Goal: Information Seeking & Learning: Compare options

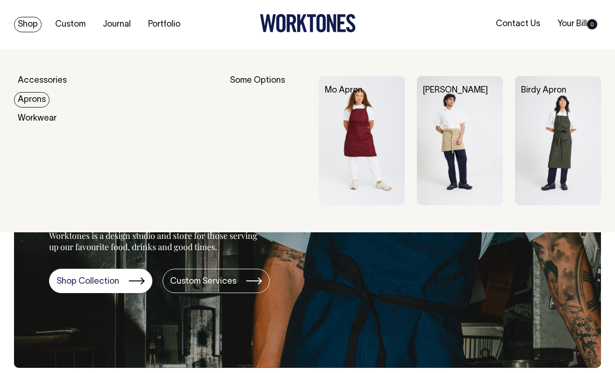
click at [29, 97] on link "Aprons" at bounding box center [32, 99] width 36 height 15
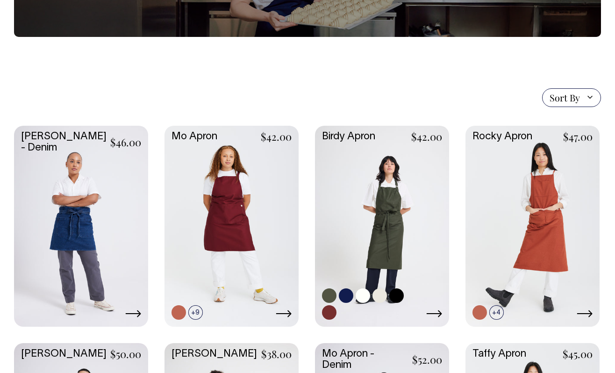
click at [402, 223] on link at bounding box center [382, 226] width 134 height 200
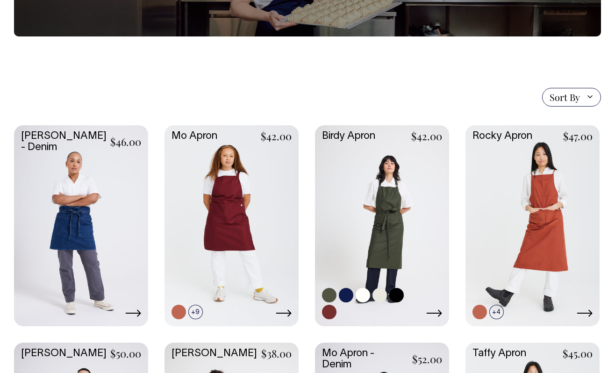
scroll to position [158, 0]
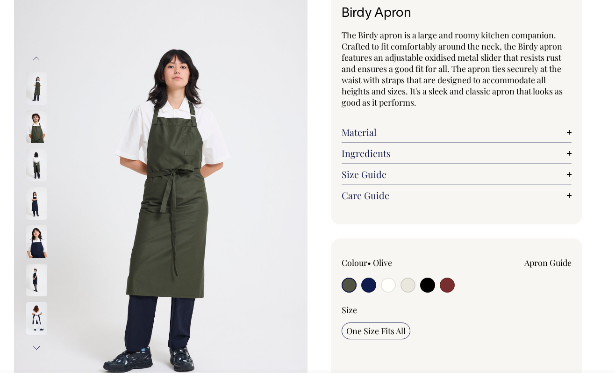
scroll to position [66, 0]
click at [429, 283] on input "radio" at bounding box center [427, 284] width 15 height 15
radio input "true"
select select "Black"
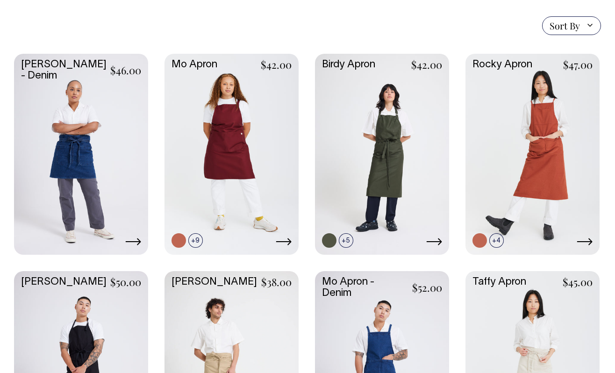
click at [82, 324] on link at bounding box center [81, 371] width 134 height 200
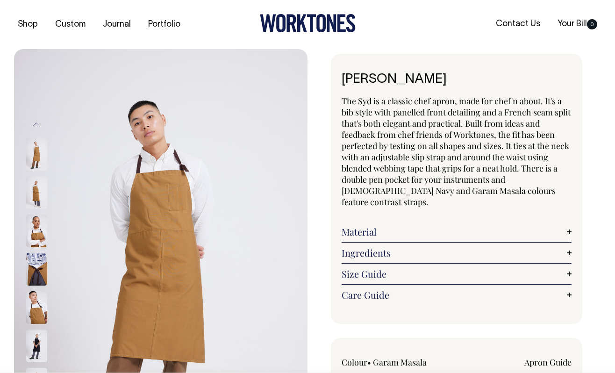
radio input "true"
select select "Black"
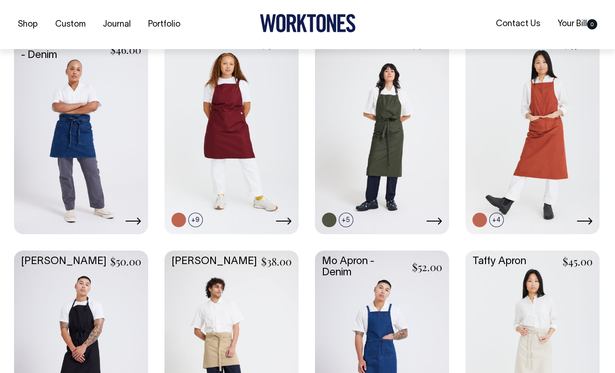
scroll to position [249, 0]
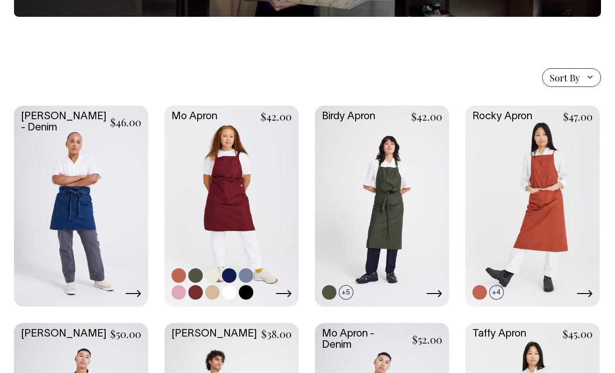
click at [204, 191] on link at bounding box center [232, 206] width 134 height 200
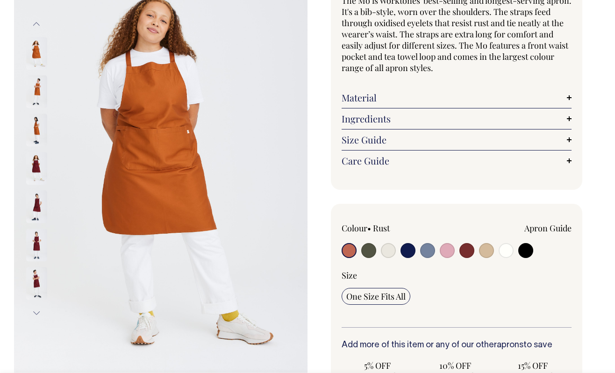
click at [526, 253] on input "radio" at bounding box center [525, 250] width 15 height 15
radio input "true"
select select "Black"
